Goal: Task Accomplishment & Management: Use online tool/utility

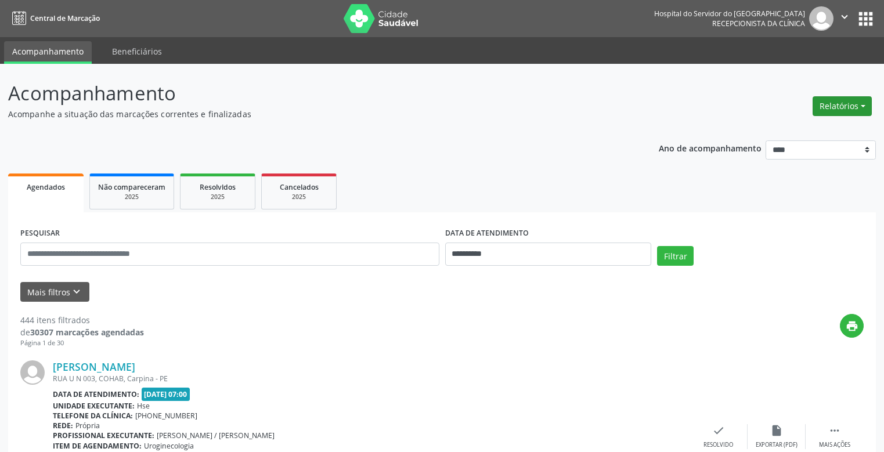
click at [848, 113] on button "Relatórios" at bounding box center [842, 106] width 59 height 20
click at [809, 128] on link "Agendamentos" at bounding box center [809, 131] width 125 height 16
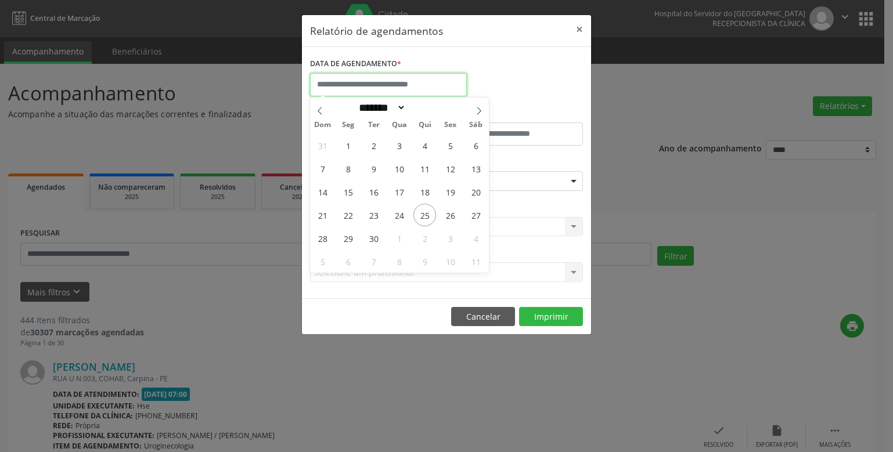
click at [369, 77] on input "text" at bounding box center [388, 84] width 157 height 23
drag, startPoint x: 427, startPoint y: 220, endPoint x: 425, endPoint y: 232, distance: 12.9
click at [425, 232] on div "31 1 2 3 4 5 6 7 8 9 10 11 12 13 14 15 16 17 18 19 20 21 22 23 24 25 26 27 28 2…" at bounding box center [399, 203] width 179 height 139
click at [425, 233] on span "2" at bounding box center [424, 238] width 23 height 23
type input "**********"
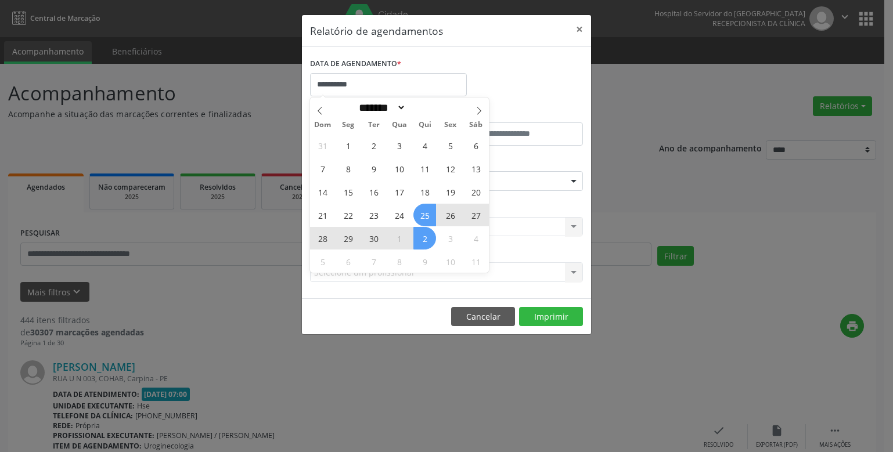
click at [424, 216] on span "25" at bounding box center [424, 215] width 23 height 23
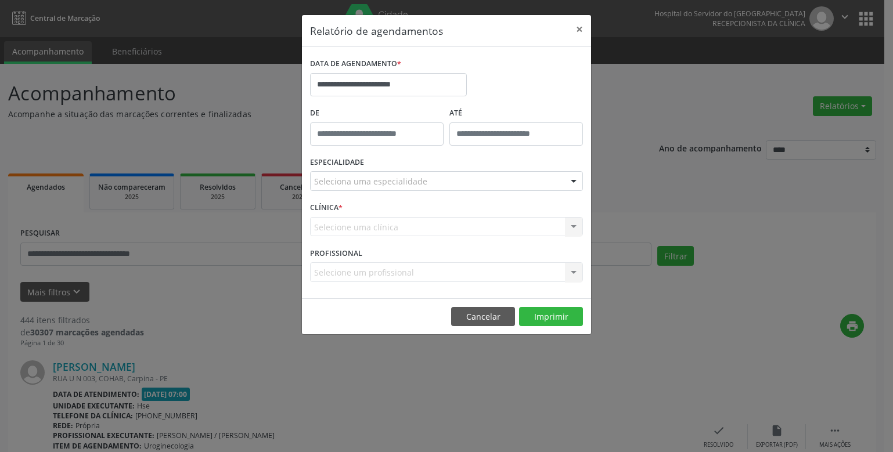
click at [424, 216] on div "CLÍNICA * Selecione uma clínica Nenhum resultado encontrado para: " " Não há ne…" at bounding box center [446, 221] width 279 height 45
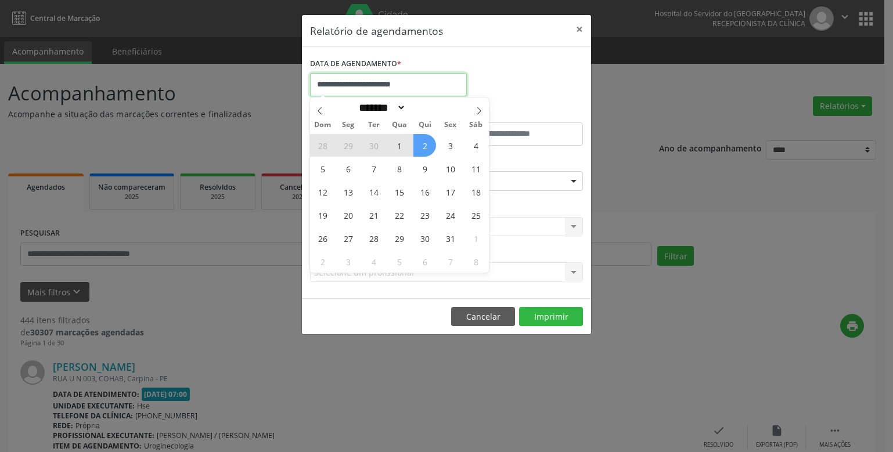
drag, startPoint x: 389, startPoint y: 81, endPoint x: 382, endPoint y: 88, distance: 9.9
click at [387, 80] on input "**********" at bounding box center [388, 84] width 157 height 23
click at [323, 113] on icon at bounding box center [320, 111] width 8 height 8
select select "*"
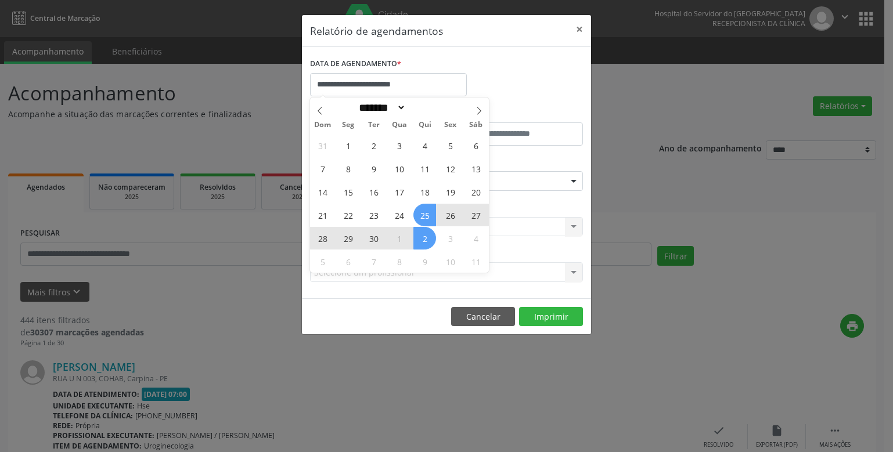
click at [426, 214] on span "25" at bounding box center [424, 215] width 23 height 23
type input "**********"
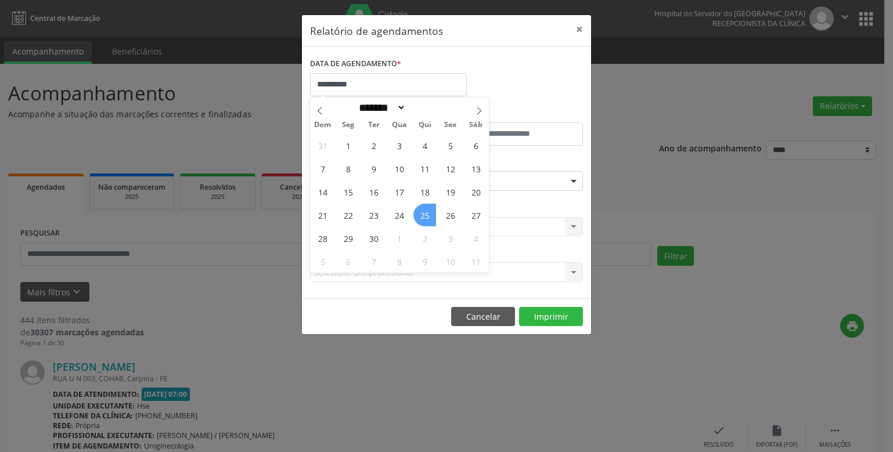
click at [426, 213] on span "25" at bounding box center [424, 215] width 23 height 23
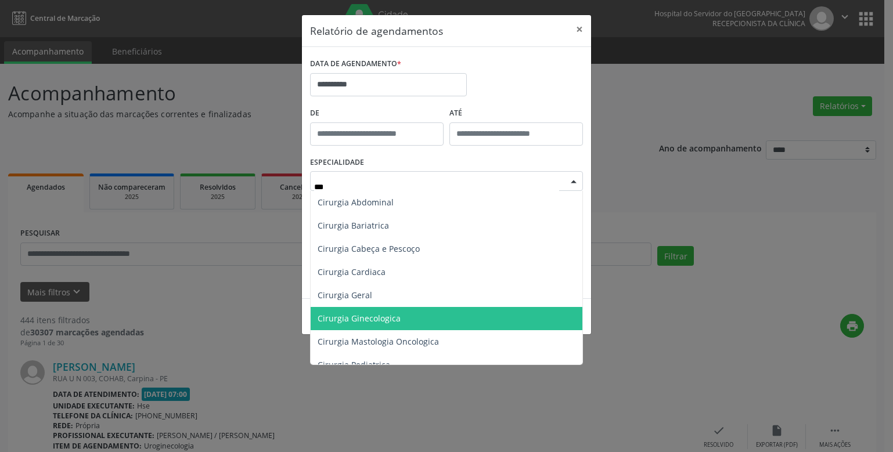
type input "****"
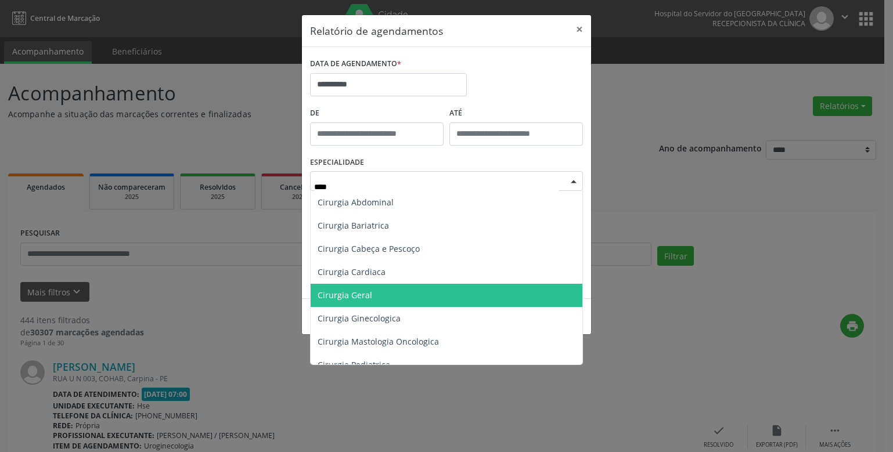
click at [390, 294] on span "Cirurgia Geral" at bounding box center [447, 295] width 272 height 23
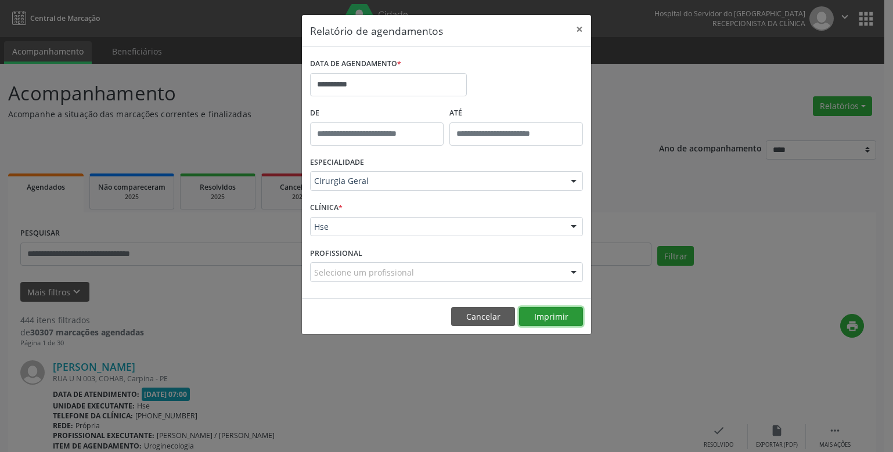
click at [562, 320] on button "Imprimir" at bounding box center [551, 317] width 64 height 20
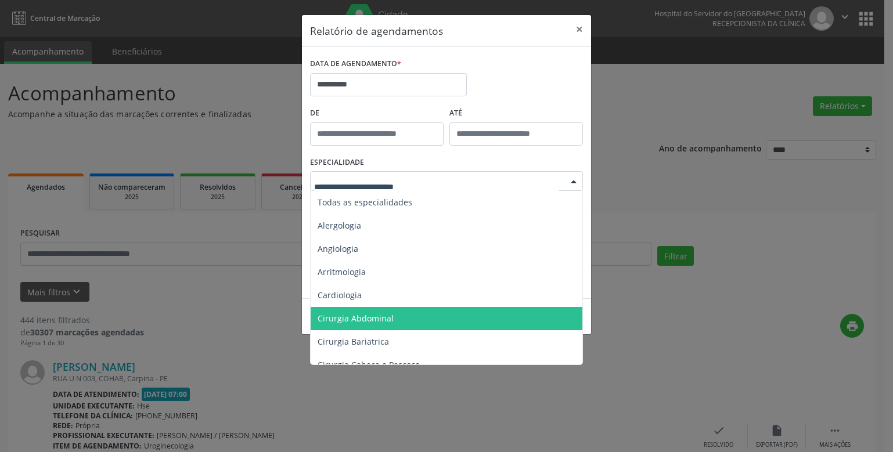
click at [407, 311] on span "Cirurgia Abdominal" at bounding box center [448, 318] width 274 height 23
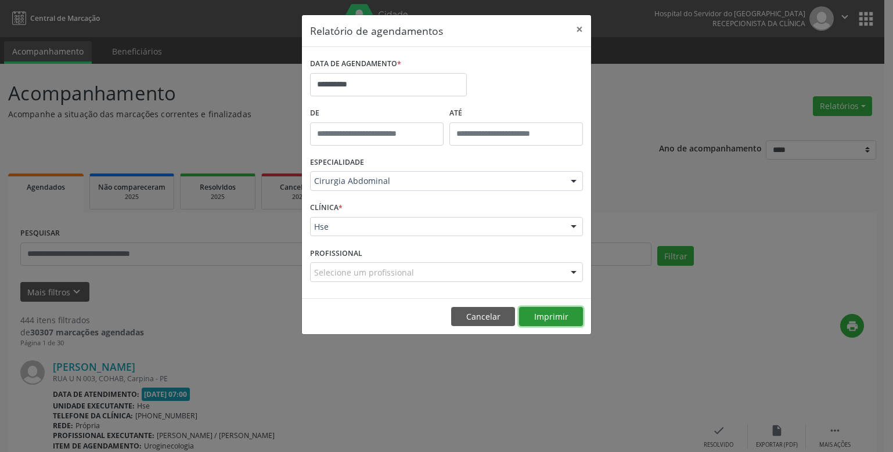
click at [536, 309] on button "Imprimir" at bounding box center [551, 317] width 64 height 20
click at [376, 175] on div "Cirurgia Abdominal" at bounding box center [446, 181] width 273 height 20
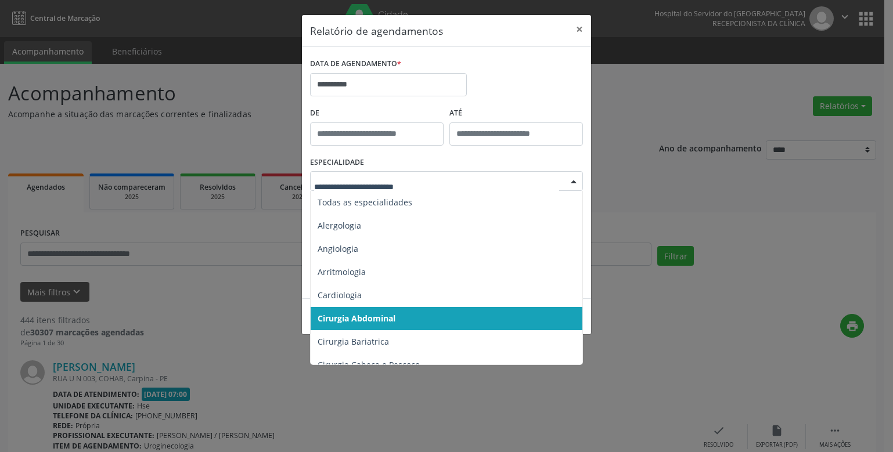
scroll to position [58, 0]
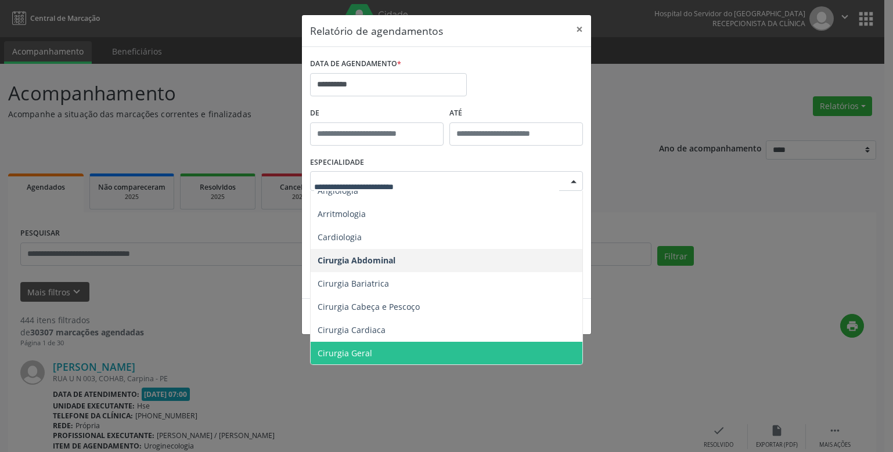
click at [368, 346] on span "Cirurgia Geral" at bounding box center [448, 353] width 274 height 23
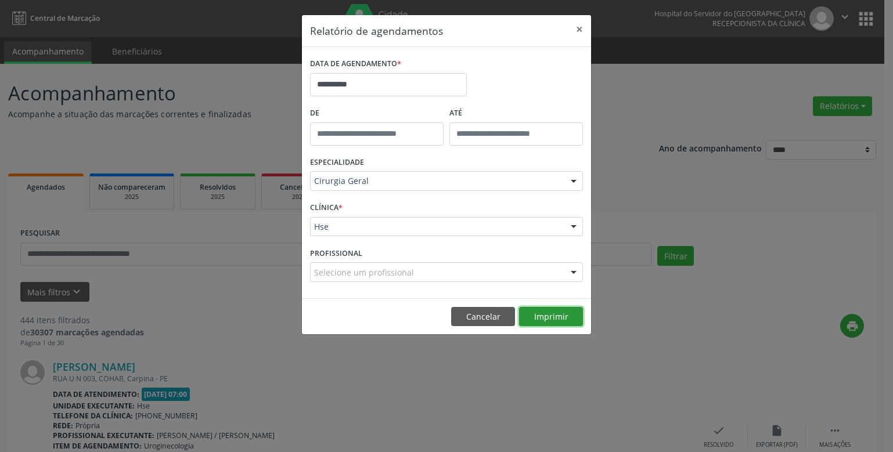
click at [567, 311] on button "Imprimir" at bounding box center [551, 317] width 64 height 20
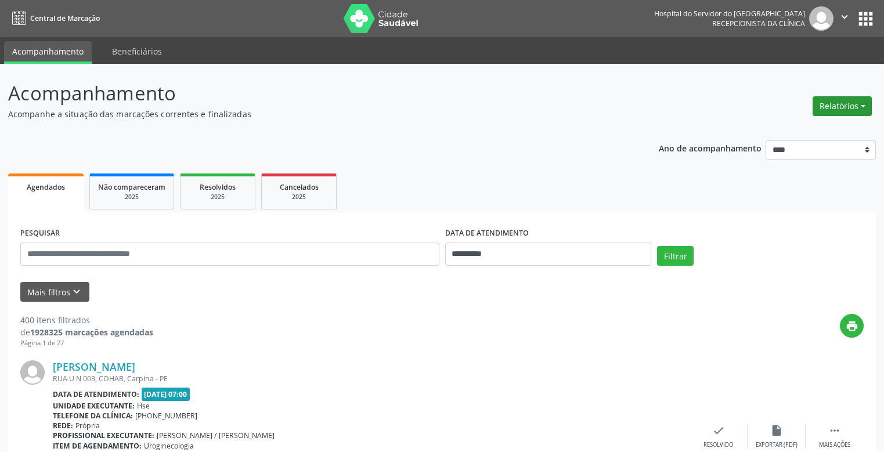
click at [870, 105] on button "Relatórios" at bounding box center [842, 106] width 59 height 20
click at [836, 129] on link "Agendamentos" at bounding box center [809, 131] width 125 height 16
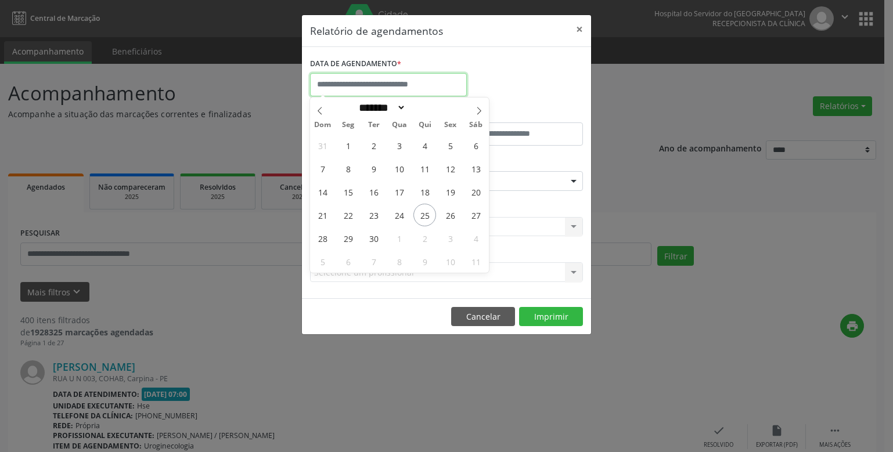
click at [379, 91] on input "text" at bounding box center [388, 84] width 157 height 23
click at [423, 222] on span "25" at bounding box center [424, 215] width 23 height 23
type input "**********"
click at [422, 221] on span "25" at bounding box center [424, 215] width 23 height 23
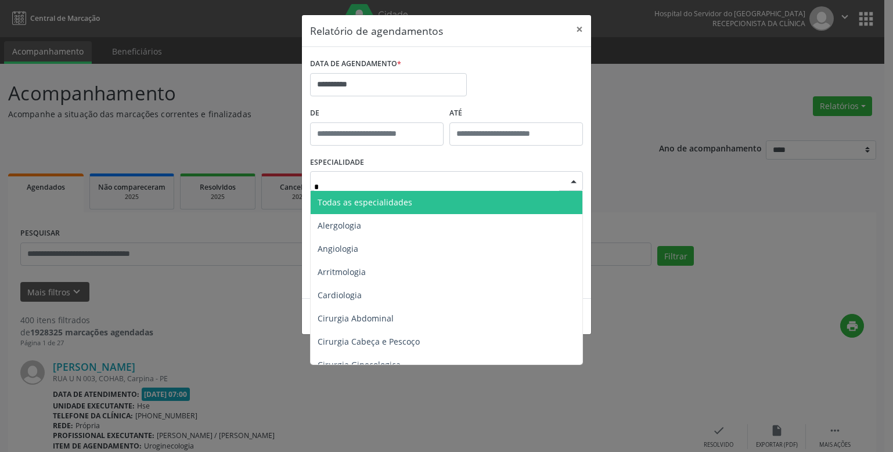
type input "**"
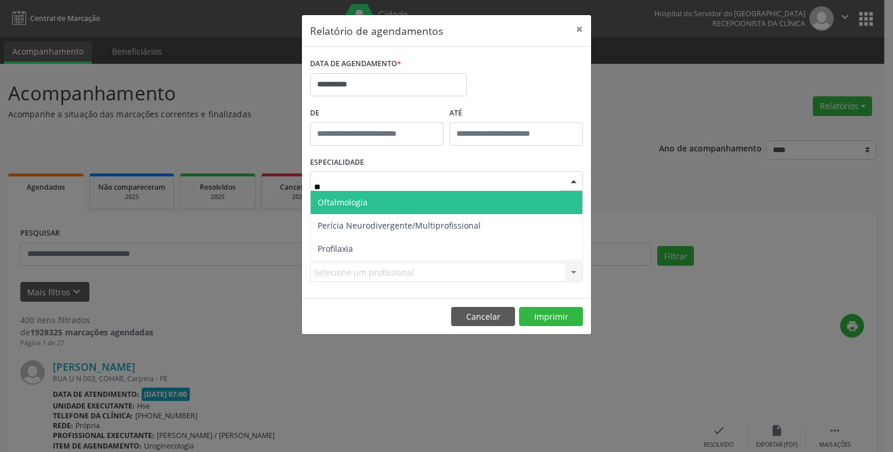
click at [327, 198] on span "Oftalmologia" at bounding box center [343, 202] width 50 height 11
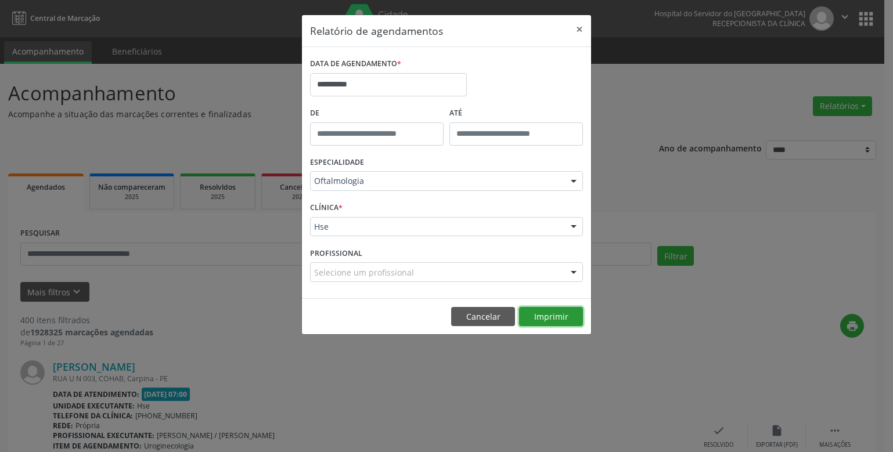
click at [529, 315] on button "Imprimir" at bounding box center [551, 317] width 64 height 20
drag, startPoint x: 580, startPoint y: 26, endPoint x: 551, endPoint y: 25, distance: 29.1
click at [581, 25] on button "×" at bounding box center [579, 29] width 23 height 28
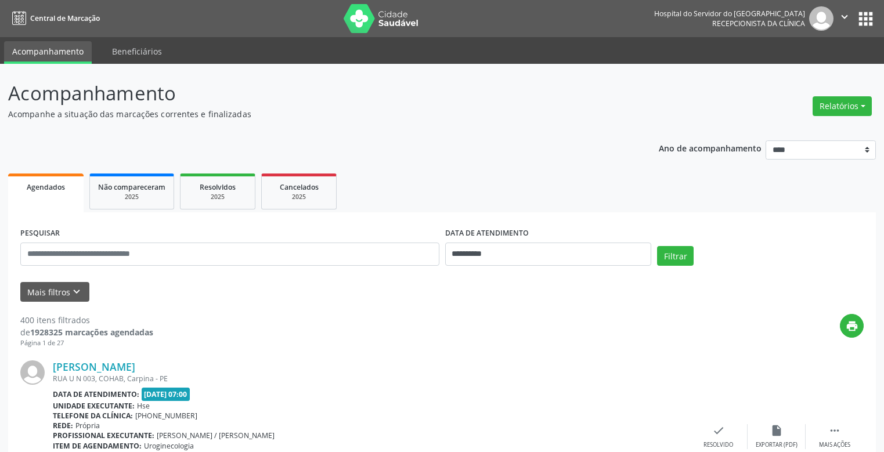
scroll to position [58, 0]
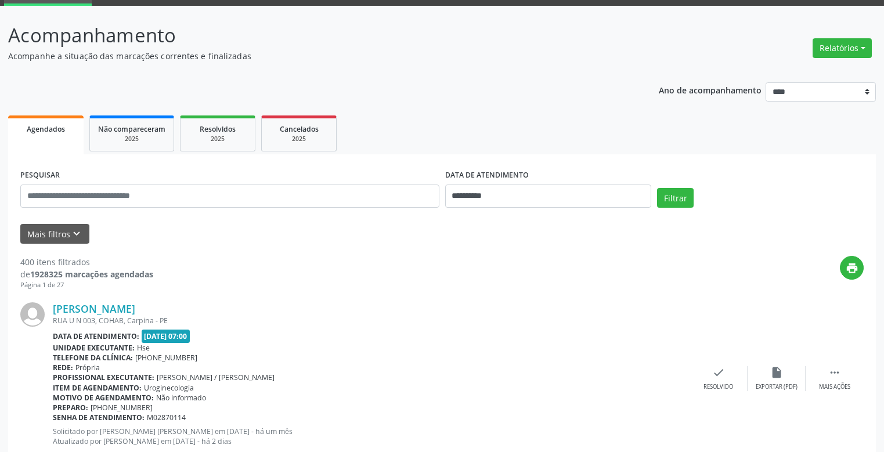
click at [41, 127] on span "Agendados" at bounding box center [46, 129] width 38 height 10
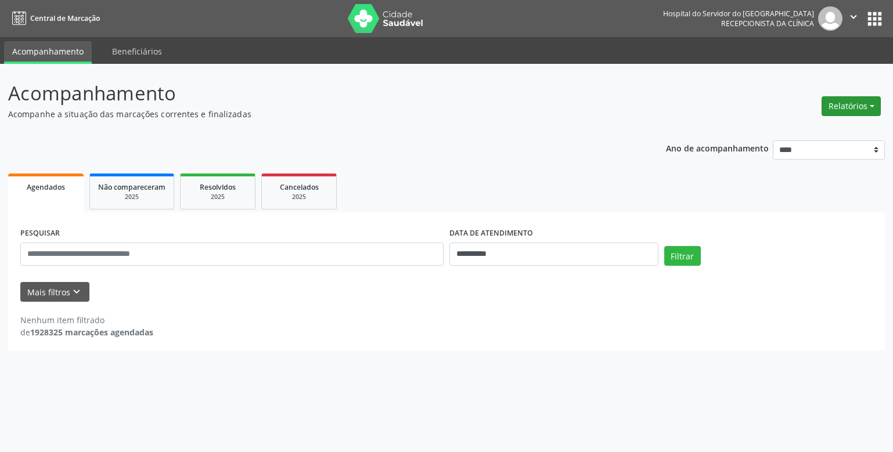
click at [870, 101] on button "Relatórios" at bounding box center [851, 106] width 59 height 20
click at [815, 130] on link "Agendamentos" at bounding box center [818, 131] width 125 height 16
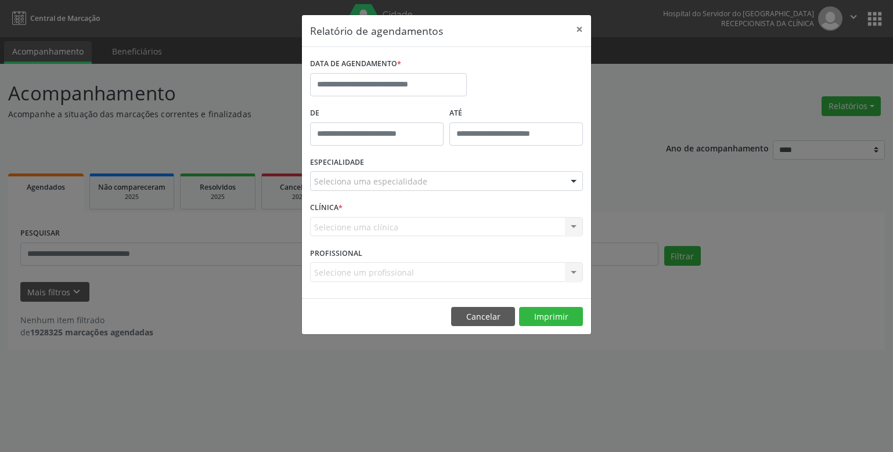
click at [330, 225] on div "Selecione uma clínica Hse Nenhum resultado encontrado para: " " Não há nenhuma …" at bounding box center [446, 227] width 273 height 20
click at [581, 24] on button "×" at bounding box center [579, 29] width 23 height 28
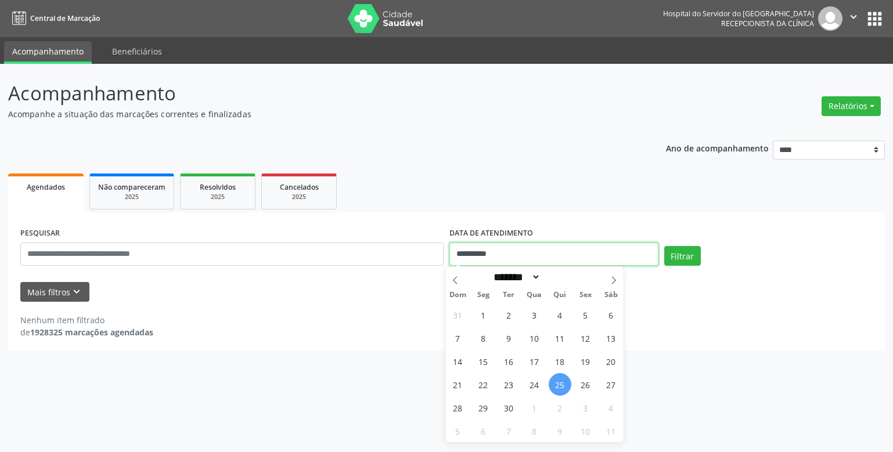
click at [469, 256] on input "**********" at bounding box center [554, 254] width 209 height 23
click at [563, 384] on span "25" at bounding box center [560, 384] width 23 height 23
type input "**********"
drag, startPoint x: 563, startPoint y: 384, endPoint x: 544, endPoint y: 380, distance: 20.2
click at [562, 384] on span "25" at bounding box center [560, 384] width 23 height 23
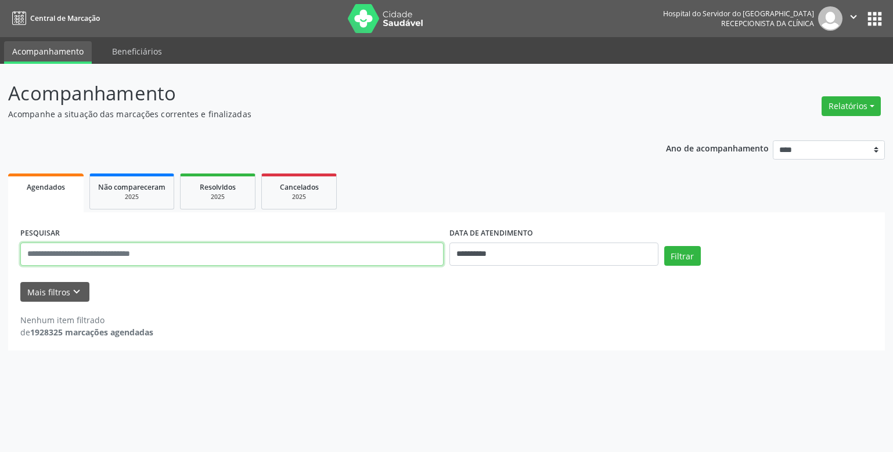
click at [58, 254] on input "text" at bounding box center [231, 254] width 423 height 23
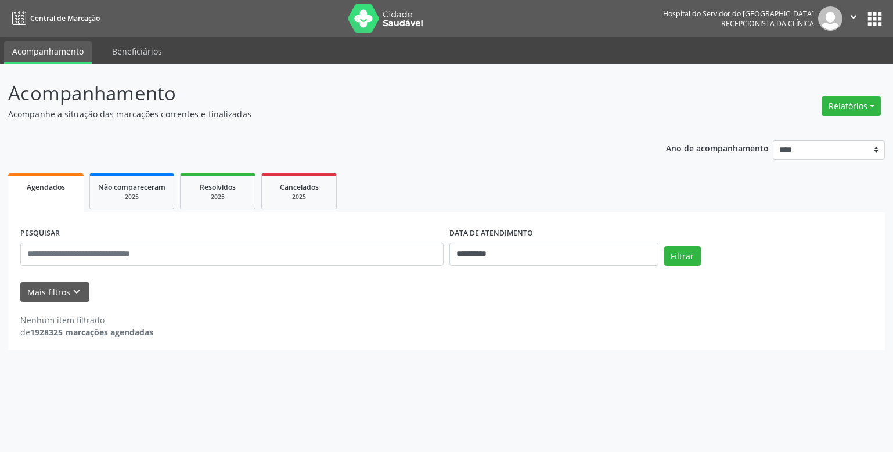
click at [284, 312] on div "Nenhum item filtrado de 1928325 marcações agendadas" at bounding box center [446, 320] width 853 height 37
click at [51, 296] on button "Mais filtros keyboard_arrow_down" at bounding box center [54, 292] width 69 height 20
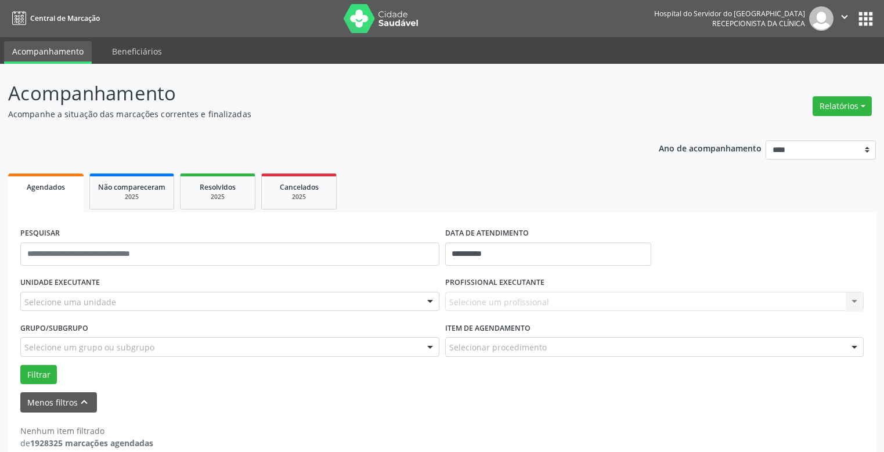
click at [560, 120] on div "**********" at bounding box center [442, 270] width 868 height 383
click at [41, 308] on div "Selecione uma unidade" at bounding box center [229, 302] width 419 height 20
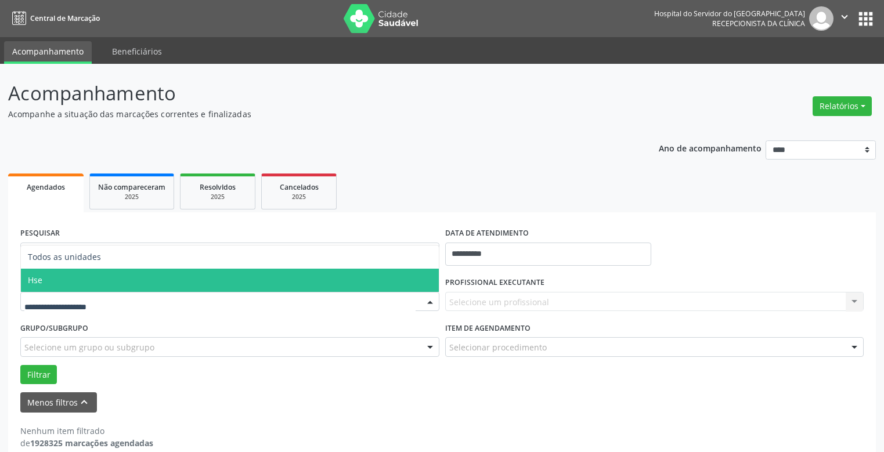
click at [41, 282] on span "Hse" at bounding box center [35, 280] width 15 height 11
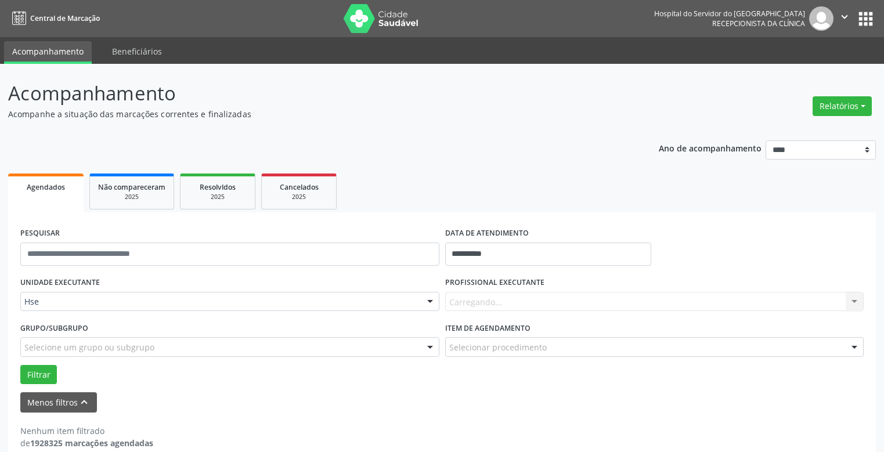
click at [44, 278] on div "UNIDADE EXECUTANTE Hse Todos as unidades Hse Nenhum resultado encontrado para: …" at bounding box center [229, 296] width 425 height 45
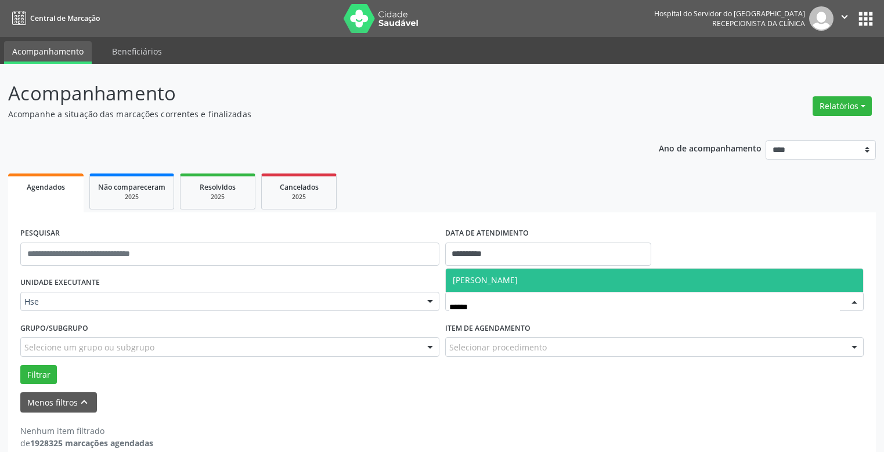
click at [563, 279] on span "[PERSON_NAME]" at bounding box center [655, 280] width 418 height 23
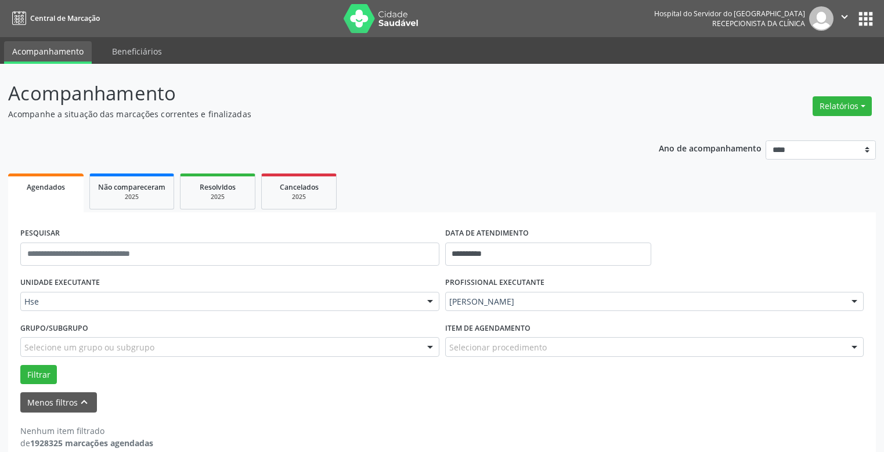
click at [563, 279] on span "[PERSON_NAME] de Sa - Professor(A) [GEOGRAPHIC_DATA]" at bounding box center [655, 269] width 418 height 23
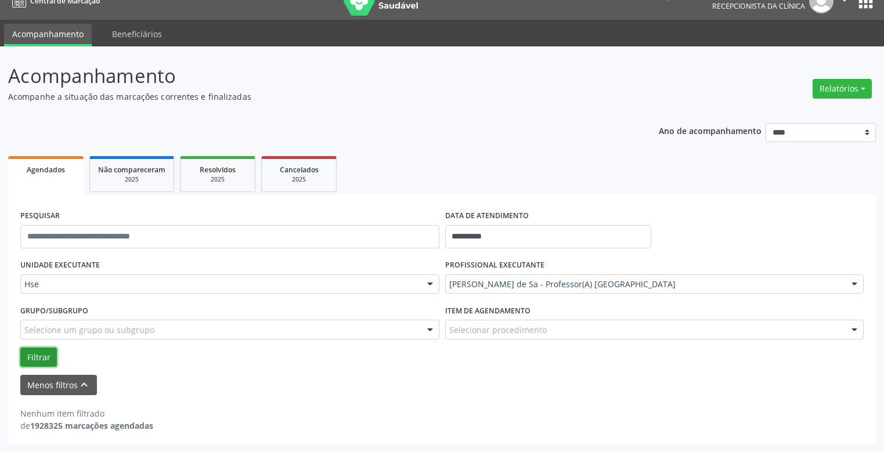
click at [38, 357] on button "Filtrar" at bounding box center [38, 358] width 37 height 20
click at [34, 353] on button "Filtrar" at bounding box center [38, 358] width 37 height 20
click at [42, 355] on button "Filtrar" at bounding box center [38, 358] width 37 height 20
click at [38, 351] on button "Filtrar" at bounding box center [38, 358] width 37 height 20
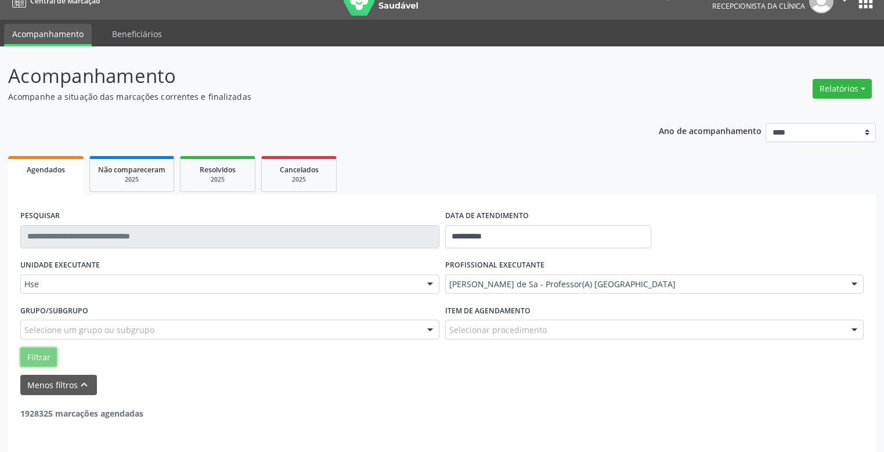
click at [46, 352] on button "Filtrar" at bounding box center [38, 358] width 37 height 20
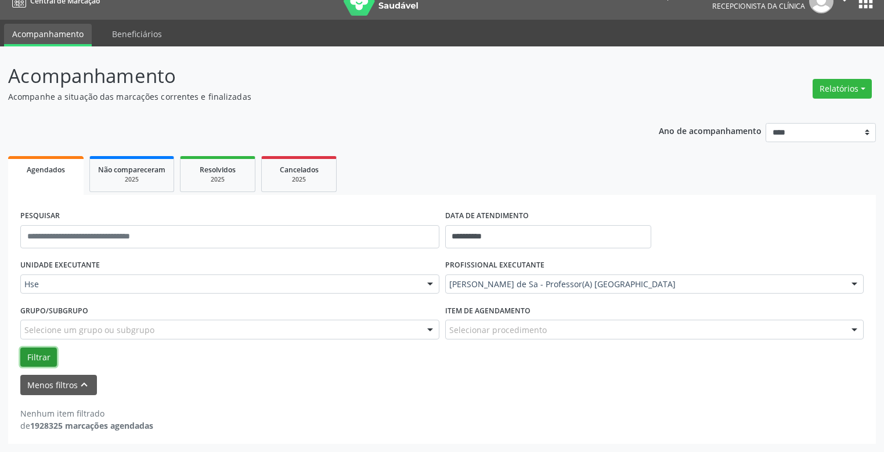
click at [41, 355] on button "Filtrar" at bounding box center [38, 358] width 37 height 20
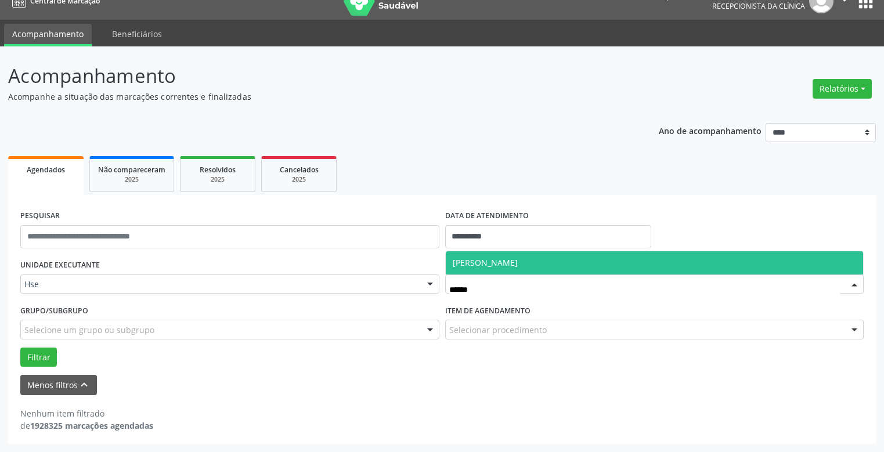
type input "*******"
click at [518, 265] on span "[PERSON_NAME]" at bounding box center [485, 262] width 65 height 11
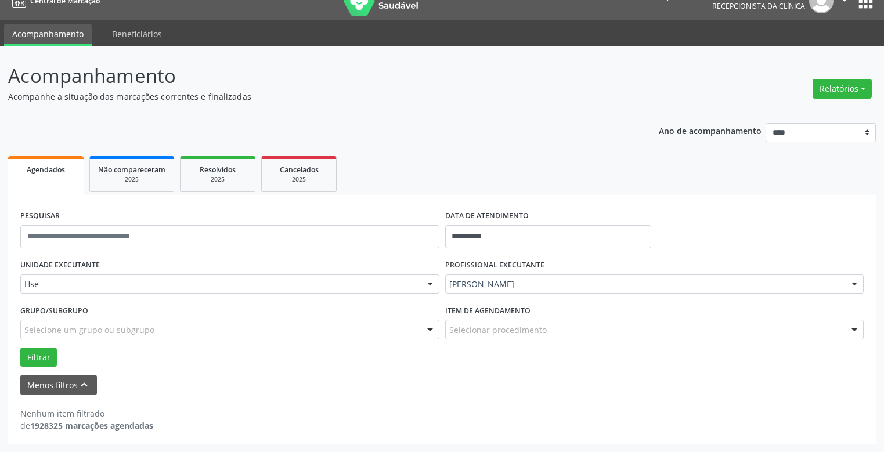
click at [537, 261] on div "PROFISSIONAL EXECUTANTE [PERSON_NAME] Paraiso Todos os profissionais [PERSON_NA…" at bounding box center [655, 279] width 425 height 45
click at [32, 355] on button "Filtrar" at bounding box center [38, 358] width 37 height 20
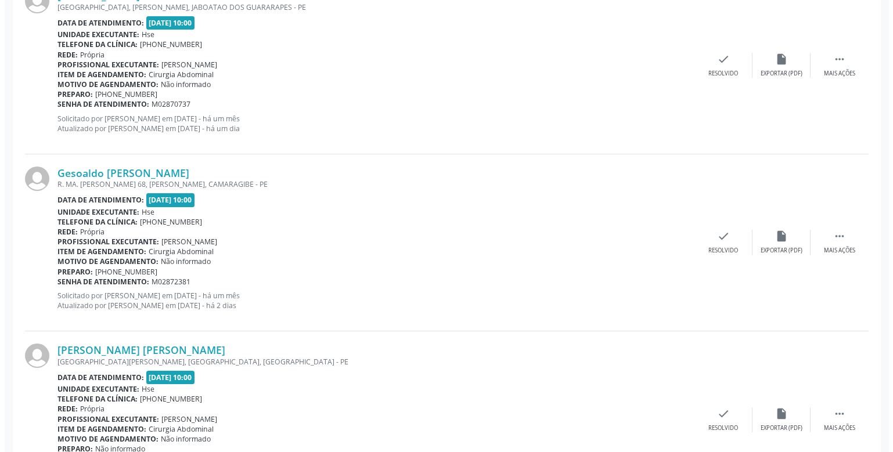
scroll to position [308, 0]
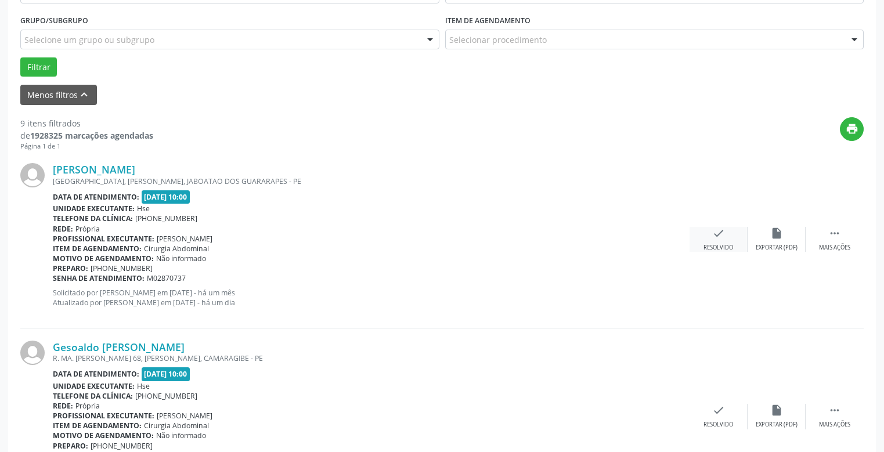
click at [713, 238] on icon "check" at bounding box center [719, 233] width 13 height 13
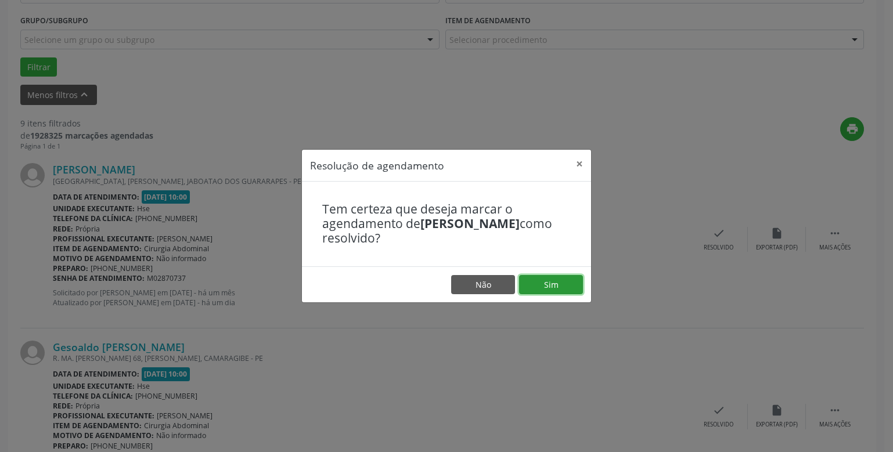
drag, startPoint x: 555, startPoint y: 287, endPoint x: 570, endPoint y: 287, distance: 14.5
click at [559, 287] on button "Sim" at bounding box center [551, 285] width 64 height 20
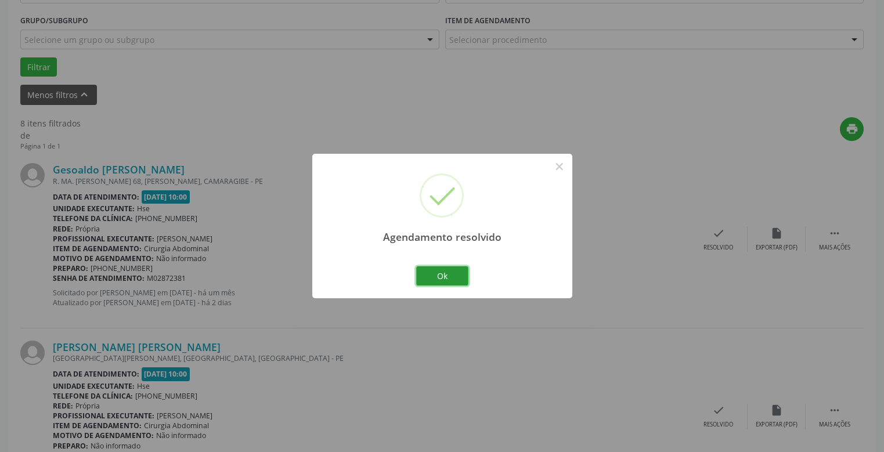
drag, startPoint x: 442, startPoint y: 272, endPoint x: 483, endPoint y: 264, distance: 42.0
click at [447, 273] on button "Ok" at bounding box center [442, 277] width 52 height 20
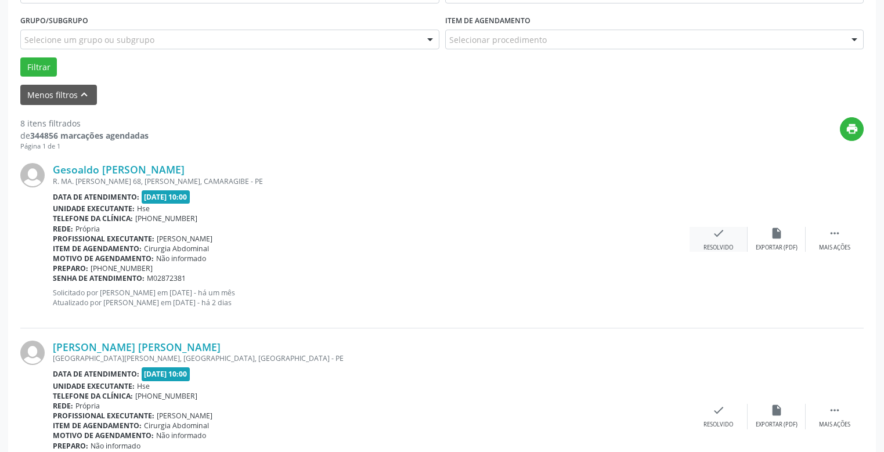
click at [724, 237] on icon "check" at bounding box center [719, 233] width 13 height 13
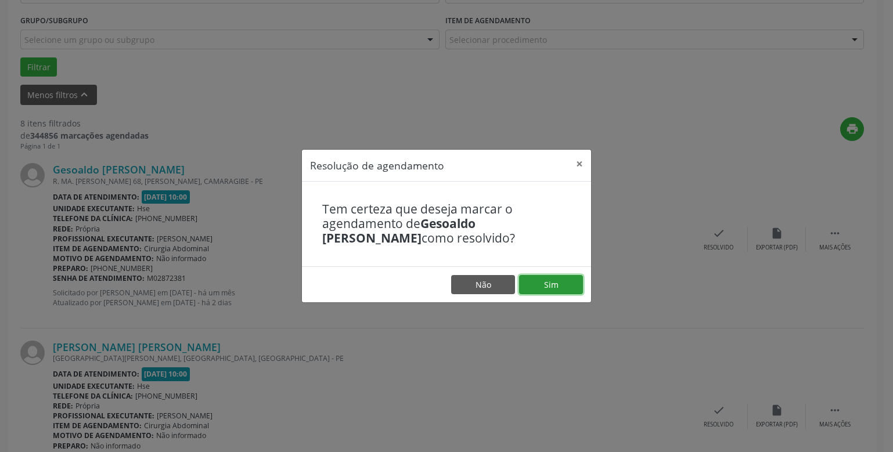
click at [560, 283] on button "Sim" at bounding box center [551, 285] width 64 height 20
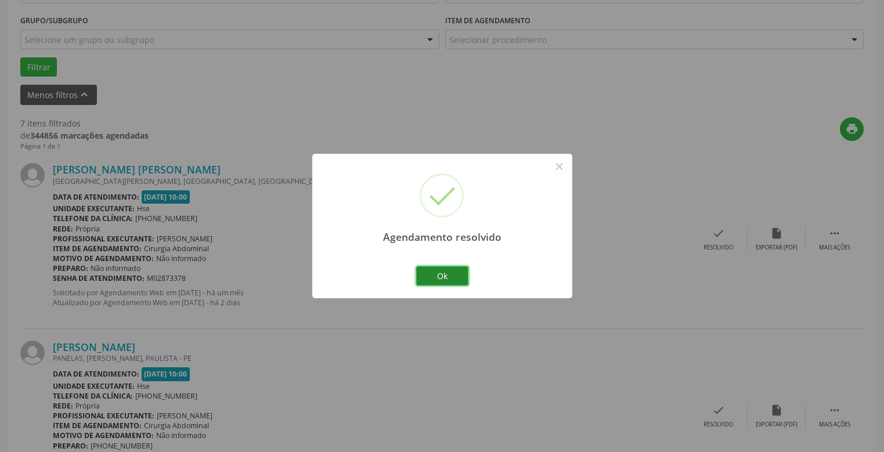
click at [447, 274] on button "Ok" at bounding box center [442, 277] width 52 height 20
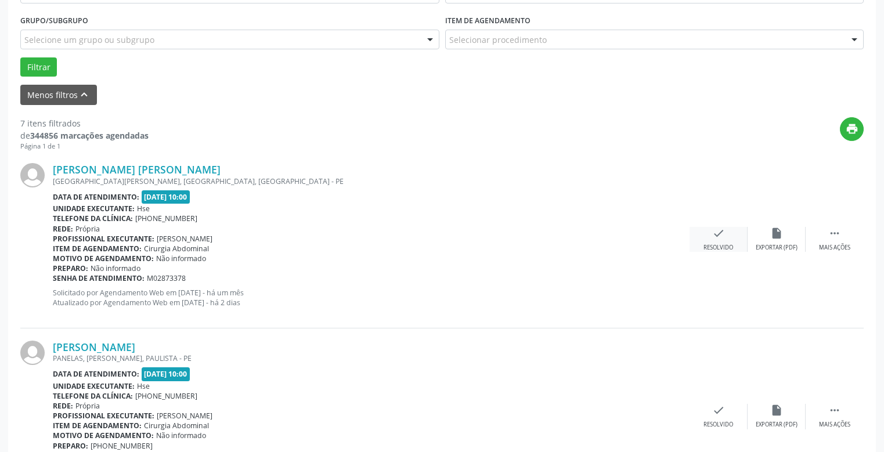
click at [717, 240] on div "check Resolvido" at bounding box center [719, 239] width 58 height 25
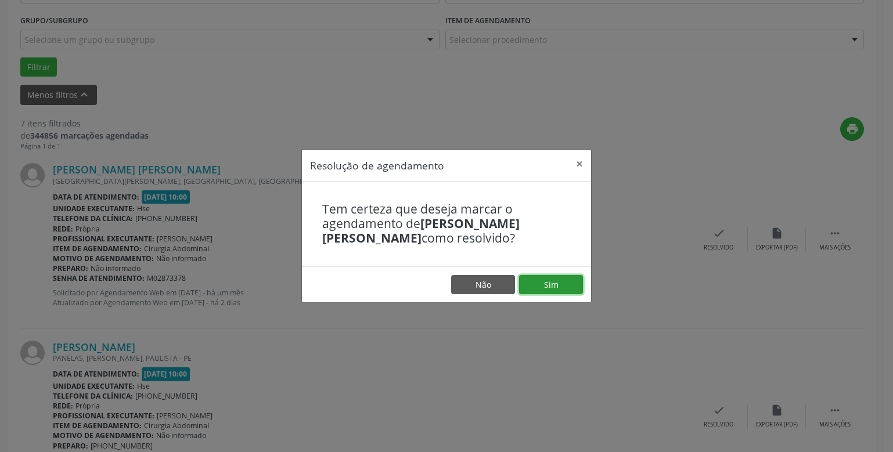
click at [553, 283] on button "Sim" at bounding box center [551, 285] width 64 height 20
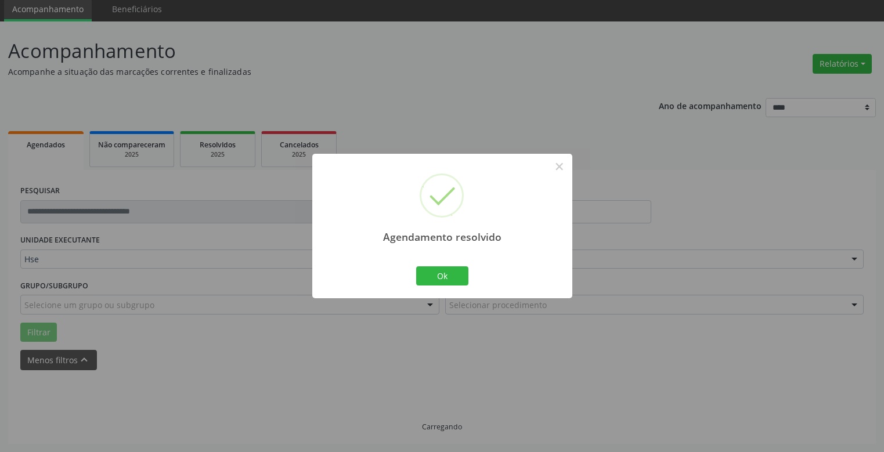
scroll to position [55, 0]
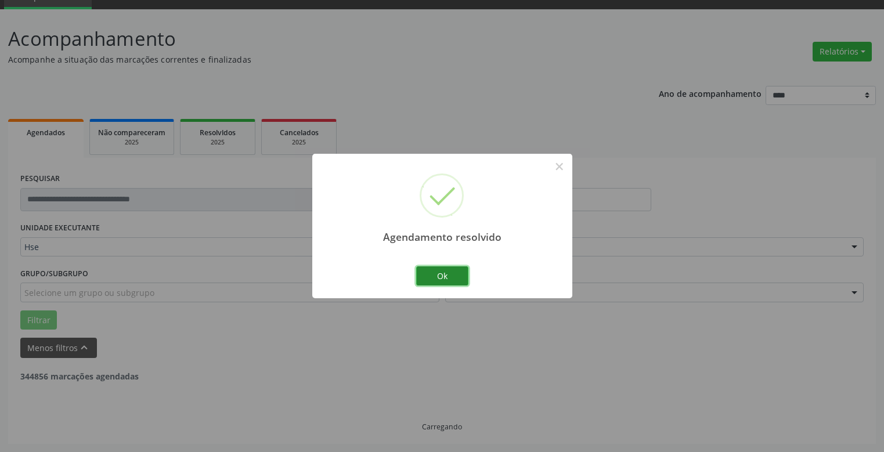
click at [444, 280] on button "Ok" at bounding box center [442, 277] width 52 height 20
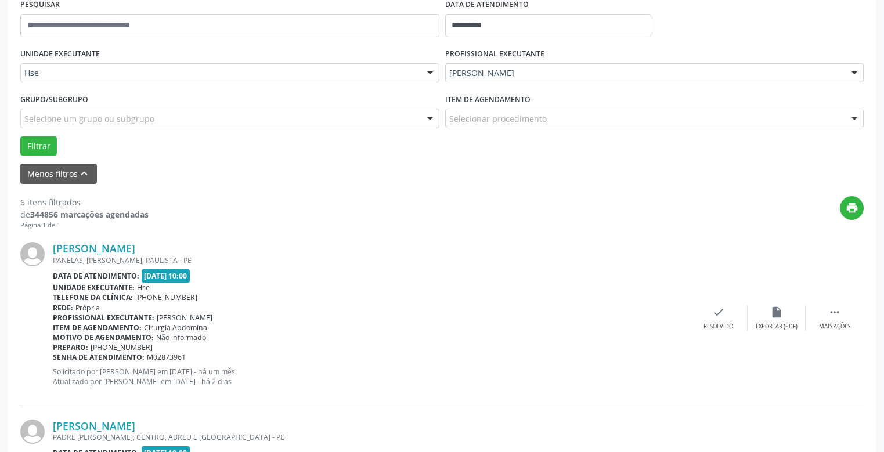
scroll to position [287, 0]
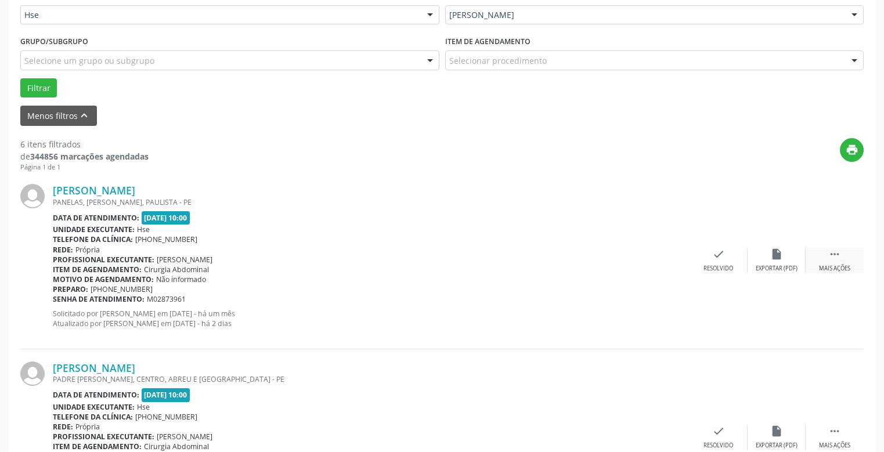
click at [835, 265] on div "Mais ações" at bounding box center [834, 269] width 31 height 8
click at [773, 260] on icon "alarm_off" at bounding box center [777, 254] width 13 height 13
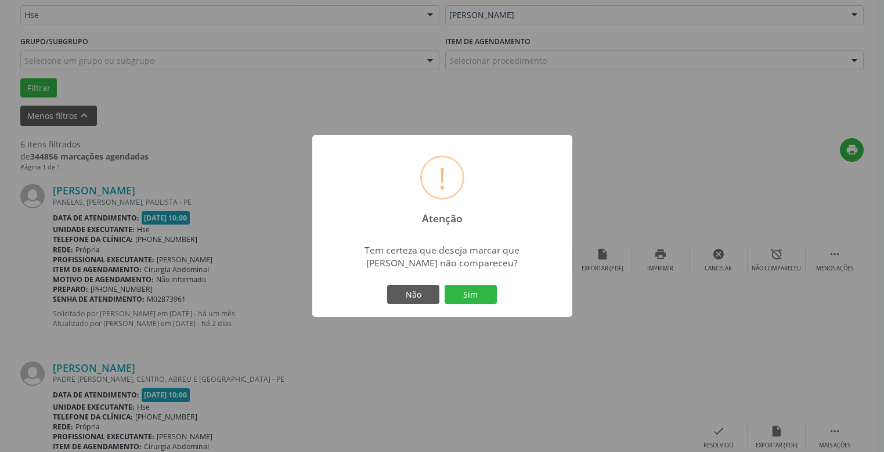
drag, startPoint x: 473, startPoint y: 290, endPoint x: 463, endPoint y: 289, distance: 9.9
click at [476, 290] on button "Sim" at bounding box center [471, 295] width 52 height 20
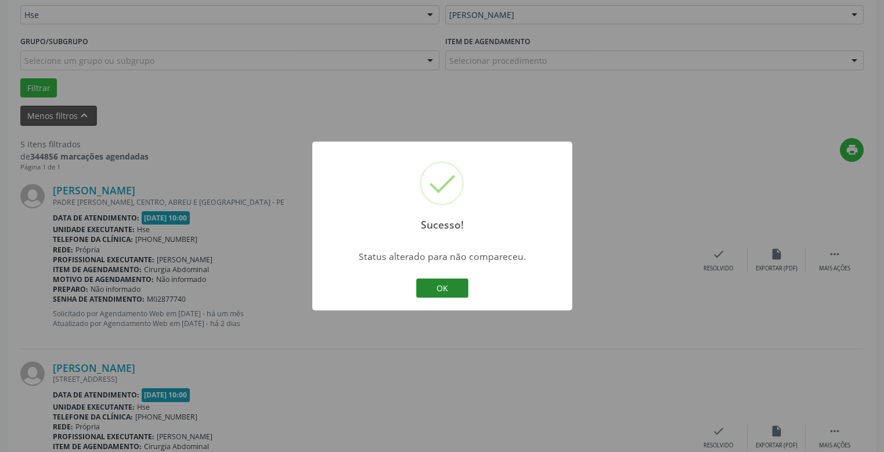
click at [441, 287] on button "OK" at bounding box center [442, 289] width 52 height 20
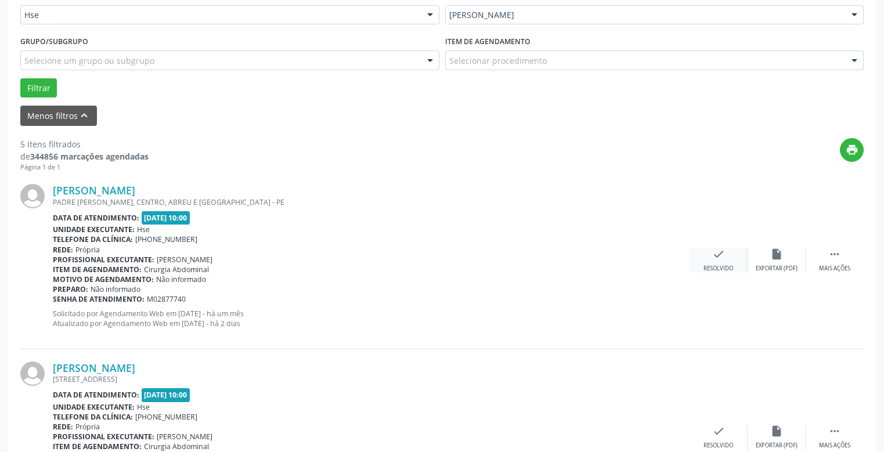
click at [722, 263] on div "check Resolvido" at bounding box center [719, 260] width 58 height 25
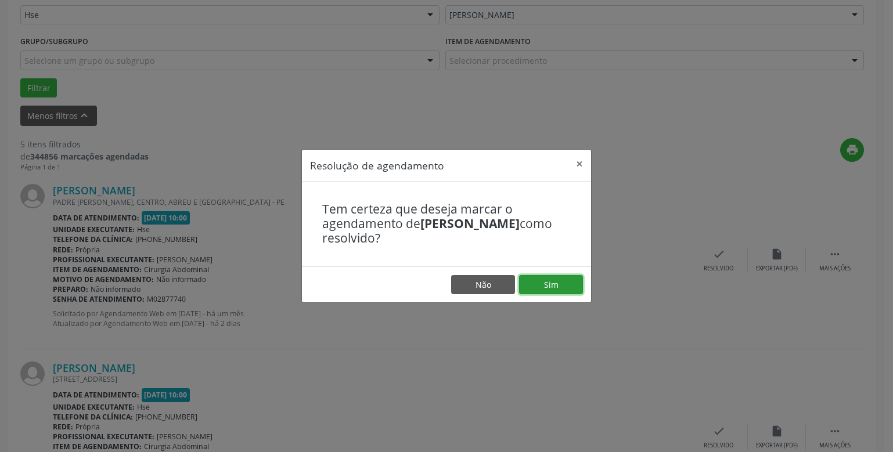
click at [563, 278] on button "Sim" at bounding box center [551, 285] width 64 height 20
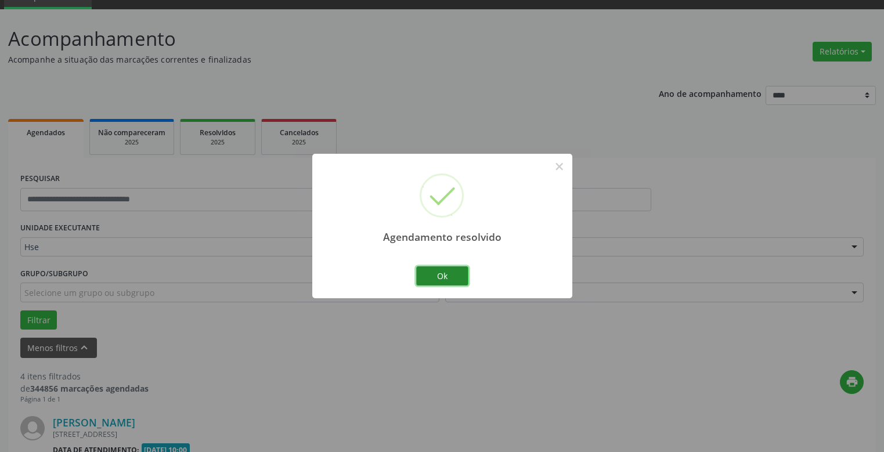
click at [442, 271] on button "Ok" at bounding box center [442, 277] width 52 height 20
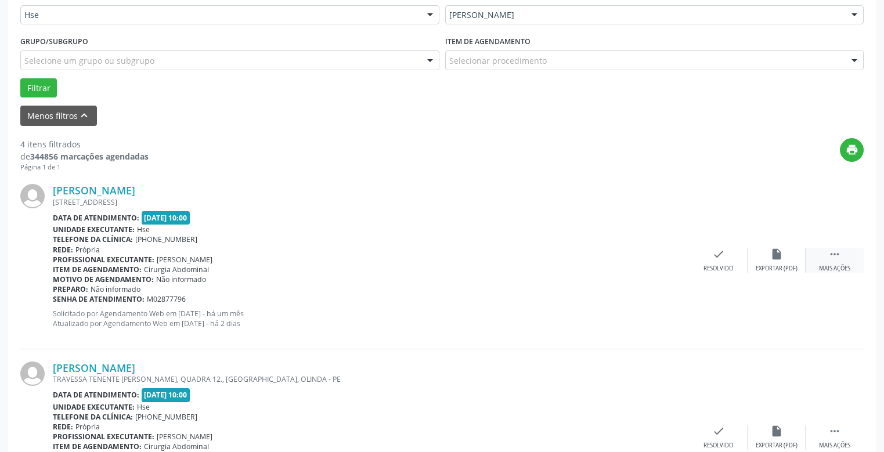
click at [835, 254] on icon "" at bounding box center [835, 254] width 13 height 13
click at [780, 260] on icon "alarm_off" at bounding box center [777, 254] width 13 height 13
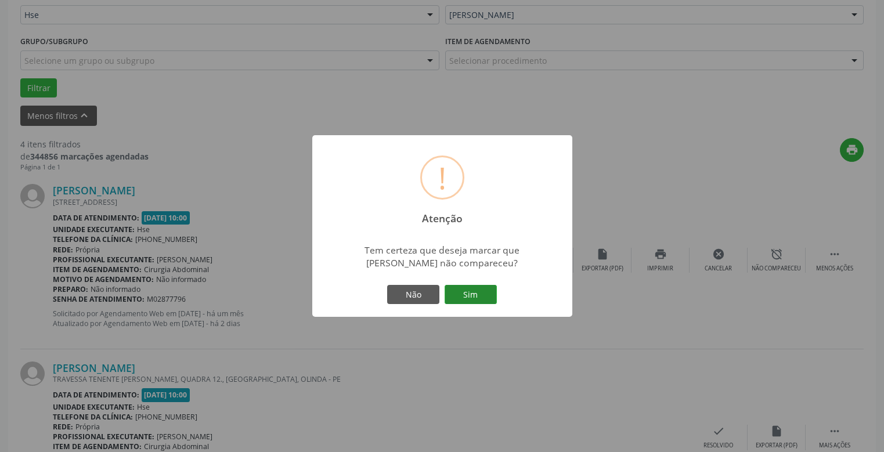
click at [471, 292] on button "Sim" at bounding box center [471, 295] width 52 height 20
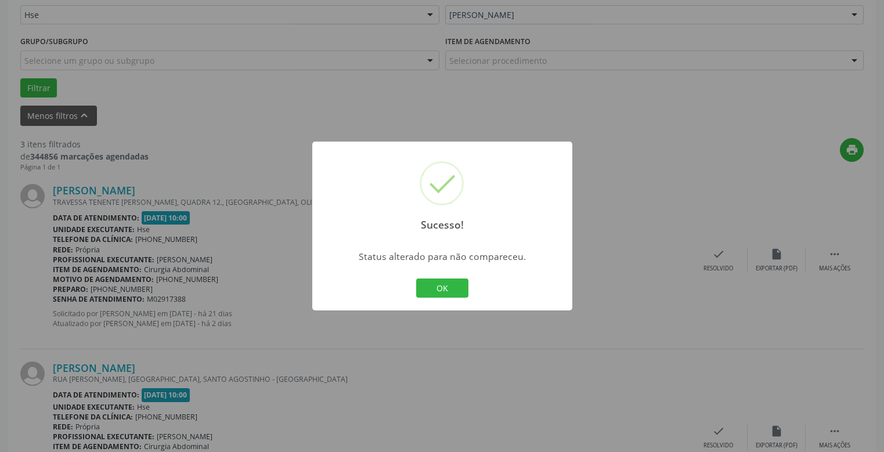
click at [440, 284] on button "OK" at bounding box center [442, 289] width 52 height 20
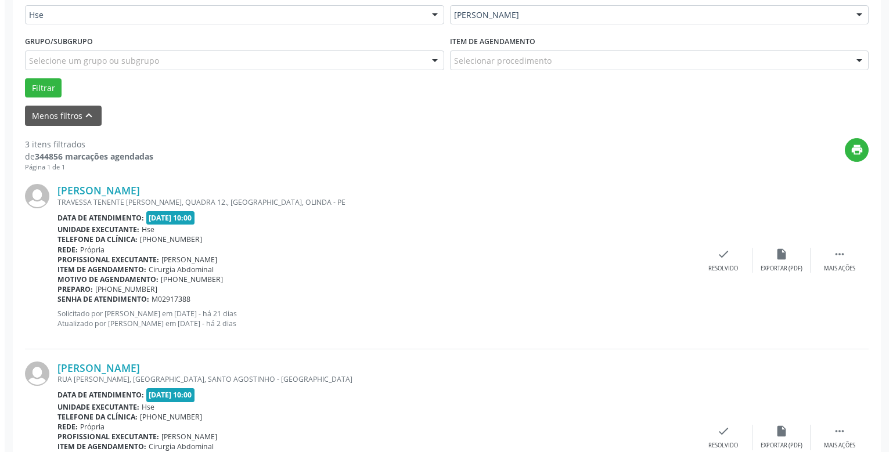
scroll to position [345, 0]
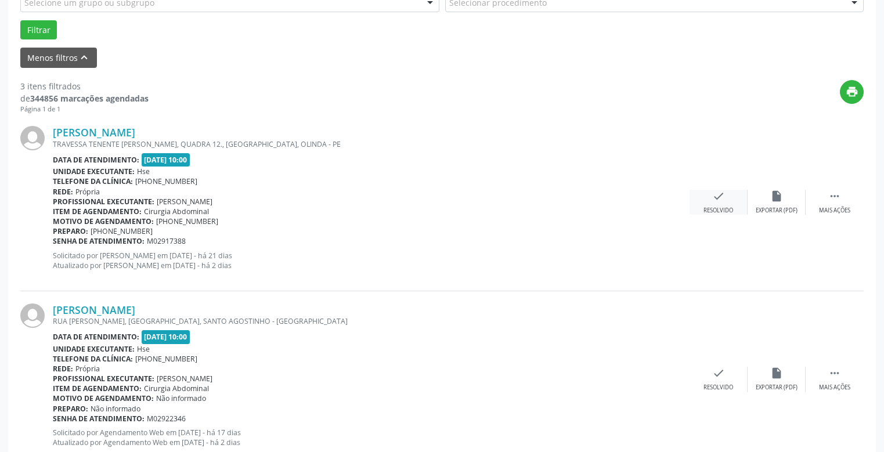
click at [715, 203] on div "check Resolvido" at bounding box center [719, 202] width 58 height 25
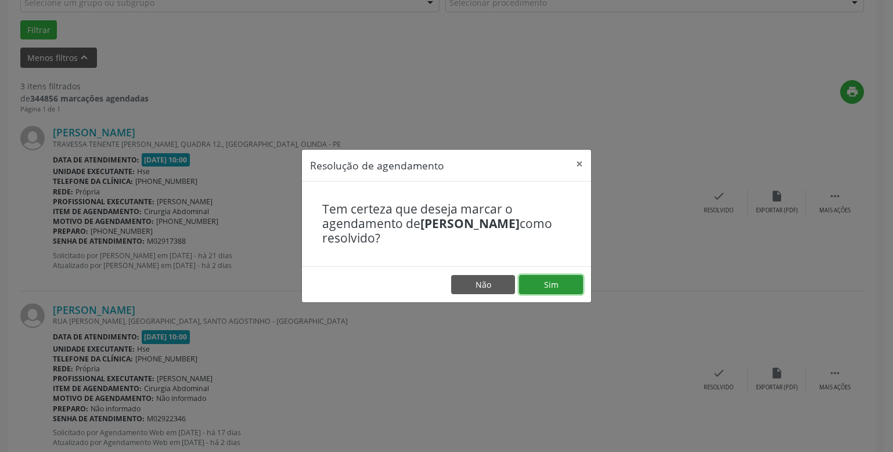
click at [553, 278] on button "Sim" at bounding box center [551, 285] width 64 height 20
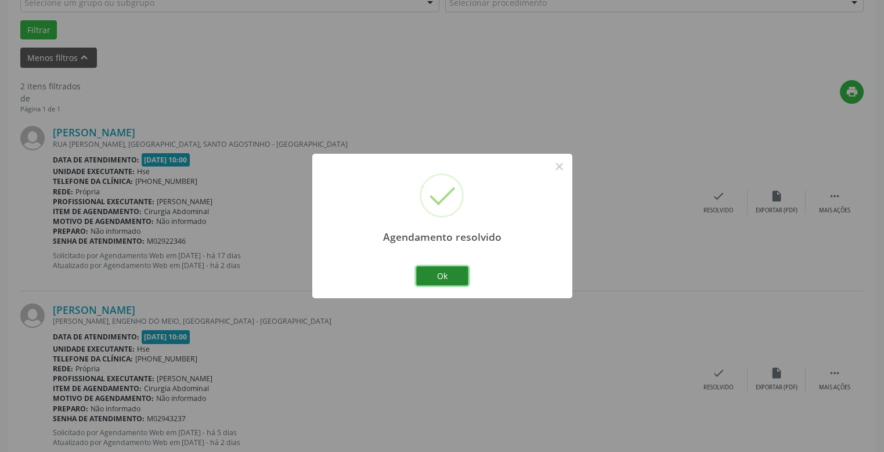
click at [439, 274] on button "Ok" at bounding box center [442, 277] width 52 height 20
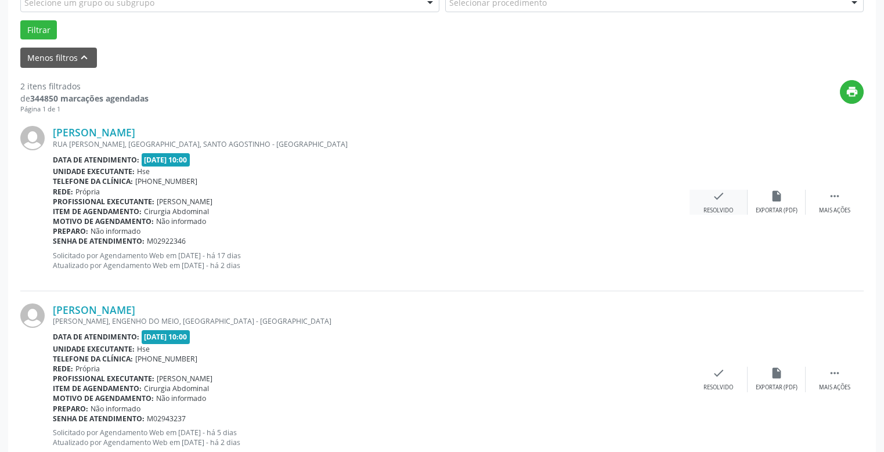
click at [713, 201] on icon "check" at bounding box center [719, 196] width 13 height 13
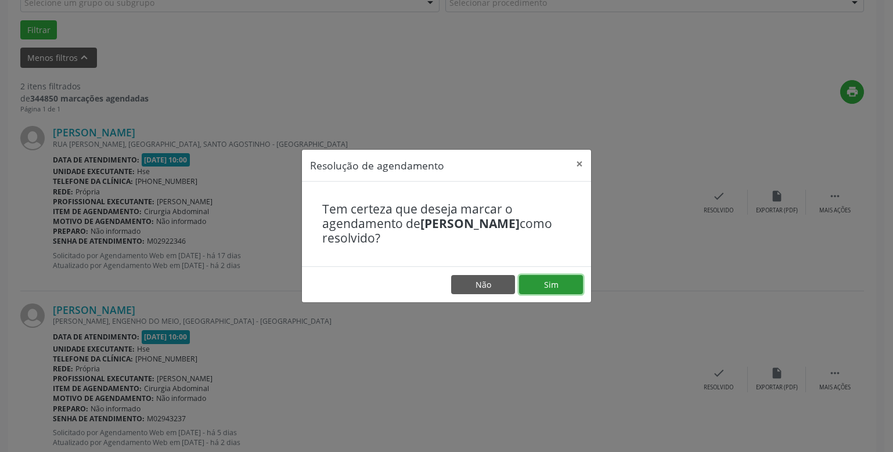
click at [553, 282] on button "Sim" at bounding box center [551, 285] width 64 height 20
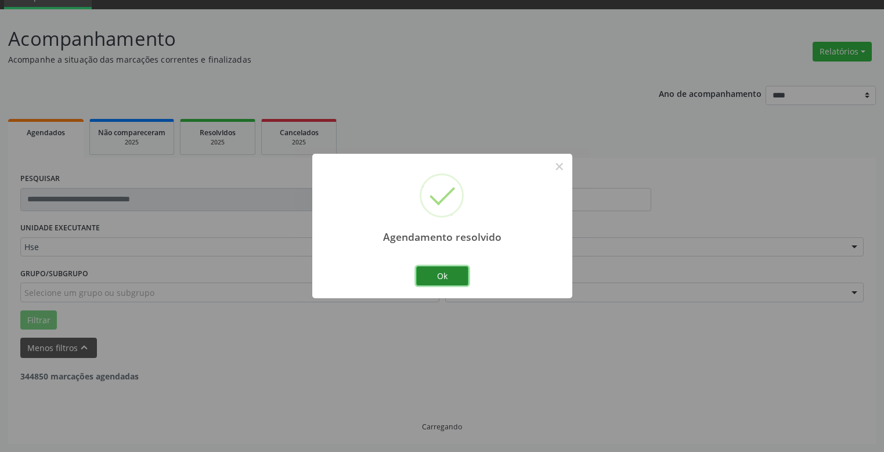
click at [447, 275] on button "Ok" at bounding box center [442, 277] width 52 height 20
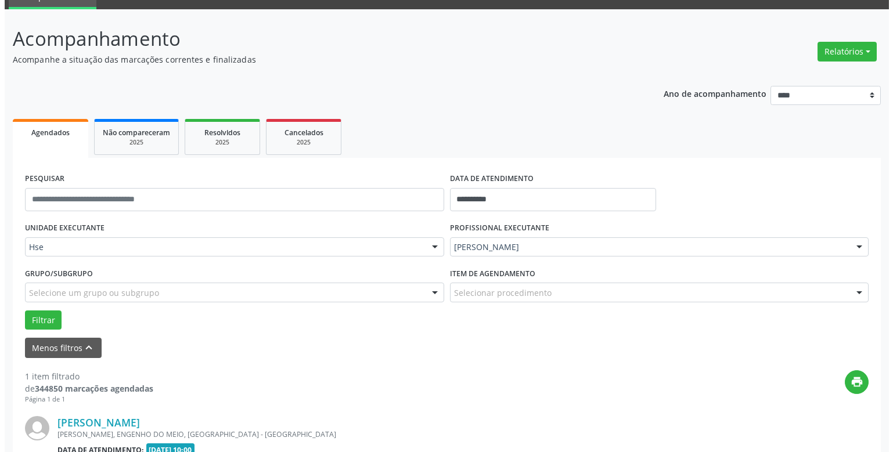
scroll to position [204, 0]
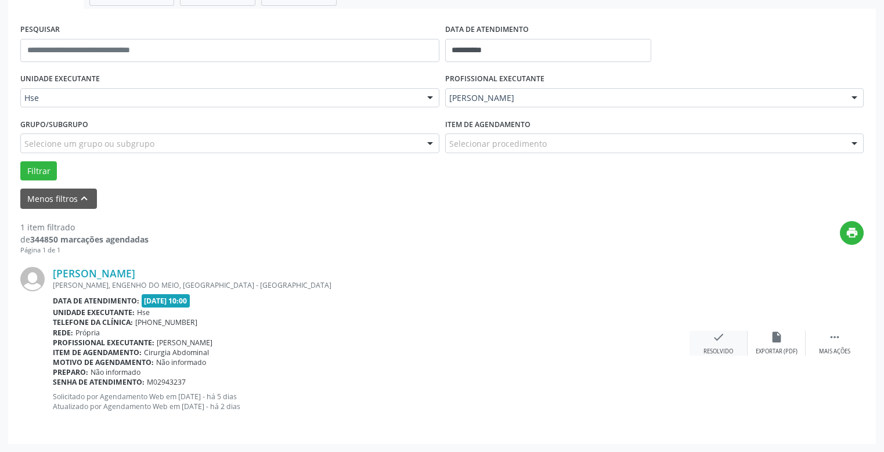
click at [722, 339] on icon "check" at bounding box center [719, 337] width 13 height 13
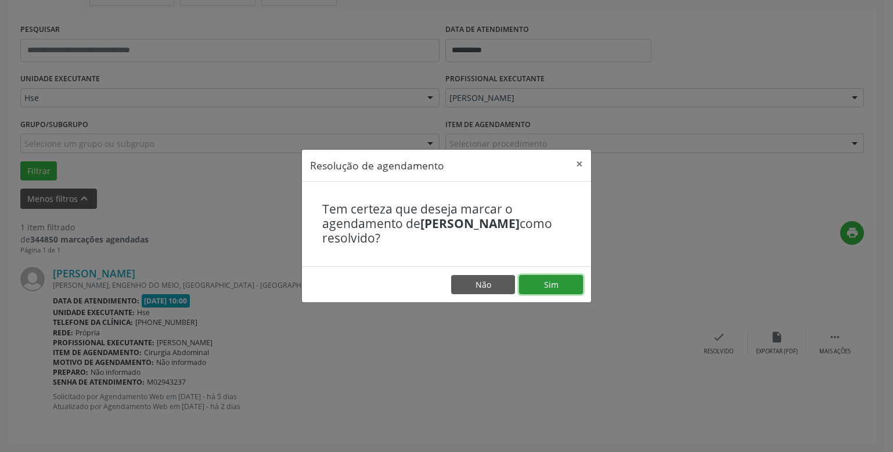
click at [554, 288] on button "Sim" at bounding box center [551, 285] width 64 height 20
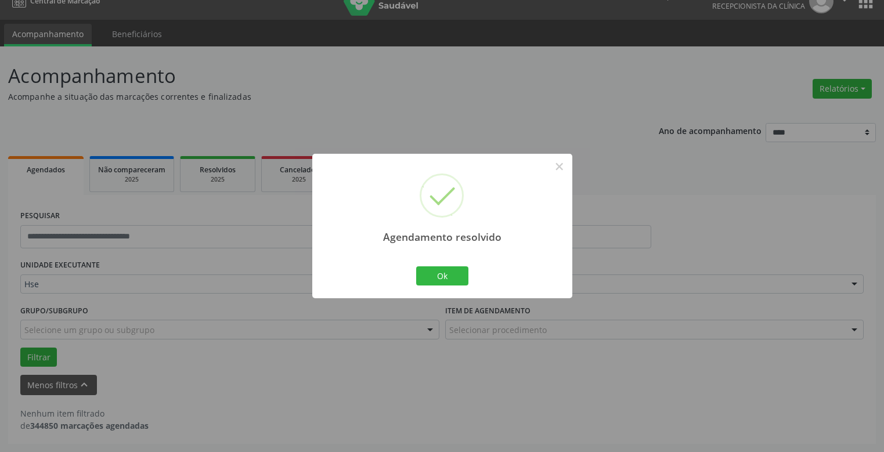
scroll to position [17, 0]
drag, startPoint x: 438, startPoint y: 276, endPoint x: 450, endPoint y: 276, distance: 11.6
click at [442, 276] on button "Ok" at bounding box center [442, 277] width 52 height 20
